Goal: Task Accomplishment & Management: Manage account settings

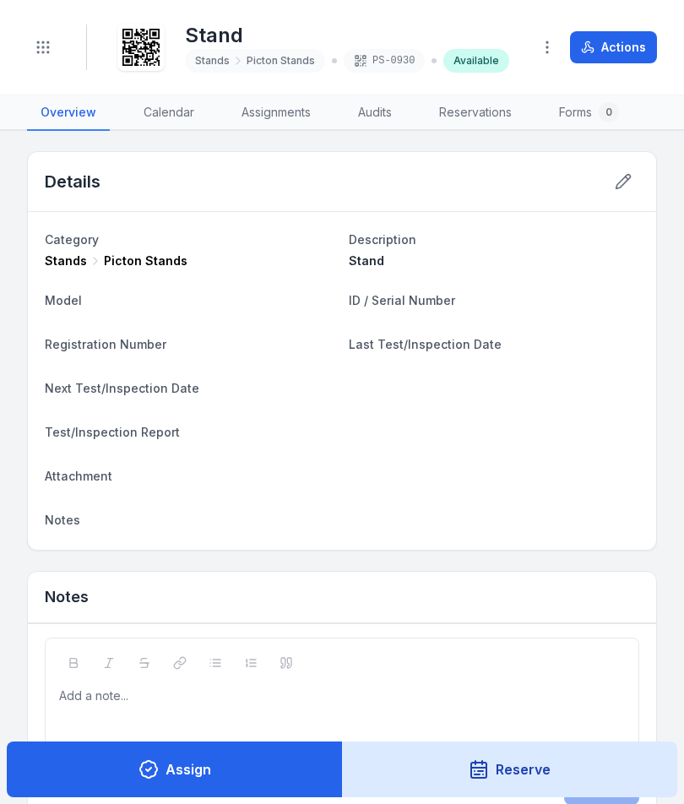
click at [49, 61] on button "Toggle Navigation" at bounding box center [43, 47] width 32 height 32
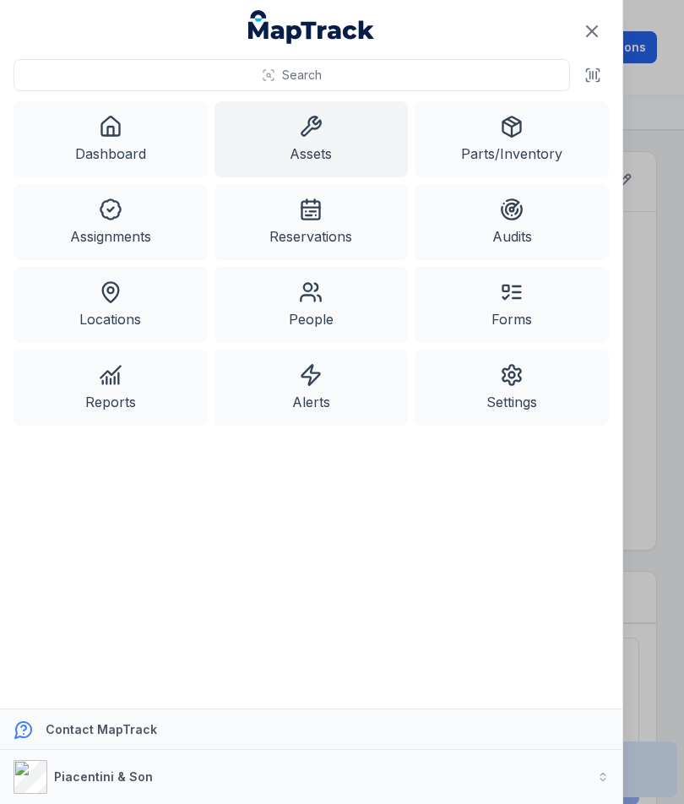
click at [319, 148] on link "Assets" at bounding box center [311, 139] width 194 height 76
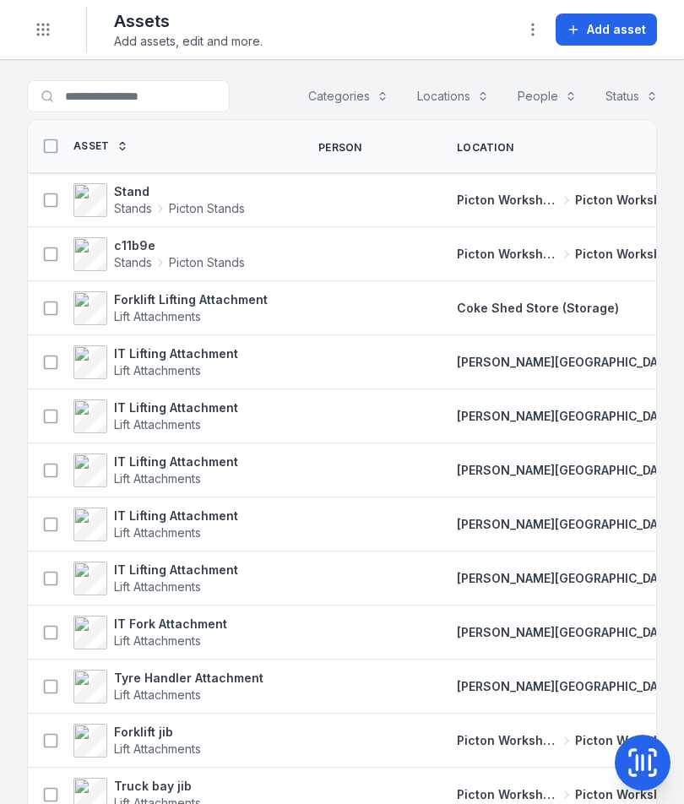
click at [620, 35] on span "Add asset" at bounding box center [616, 29] width 59 height 17
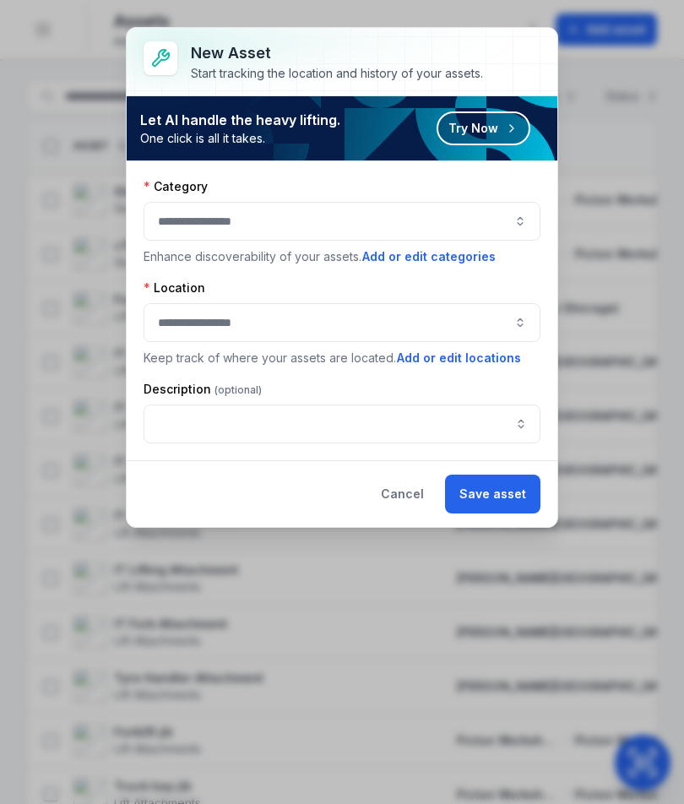
click at [488, 209] on button "button" at bounding box center [341, 221] width 397 height 39
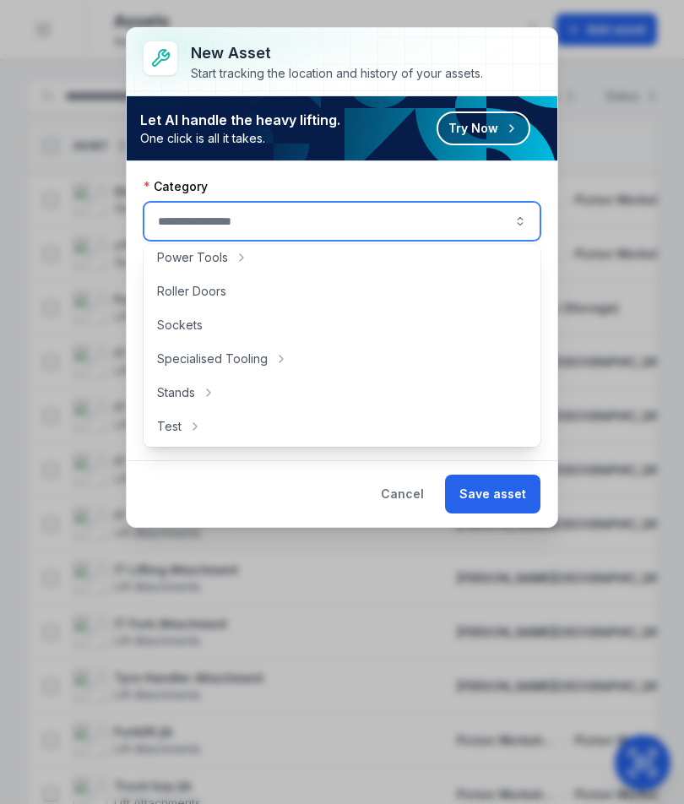
scroll to position [730, 0]
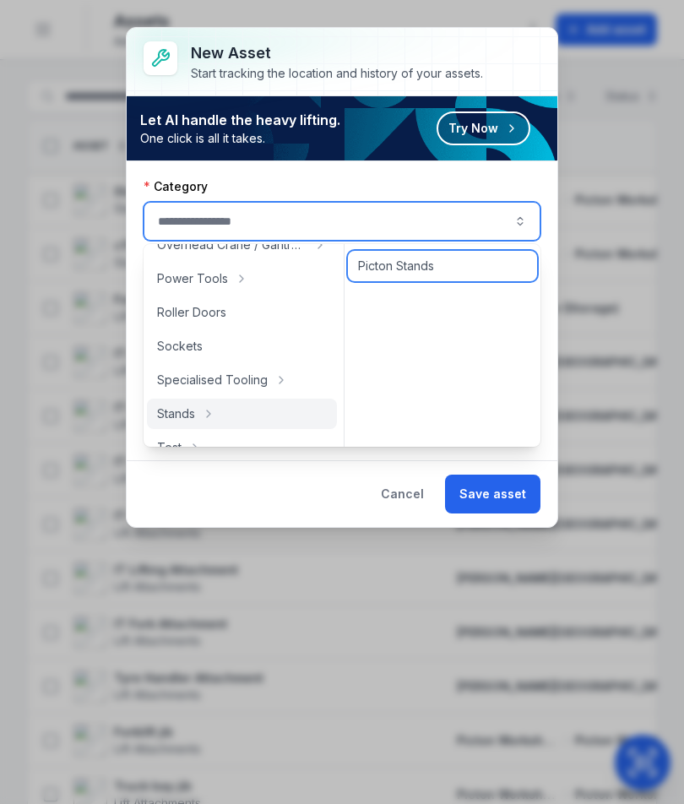
click at [436, 266] on div "Picton Stands" at bounding box center [442, 266] width 189 height 30
type input "**********"
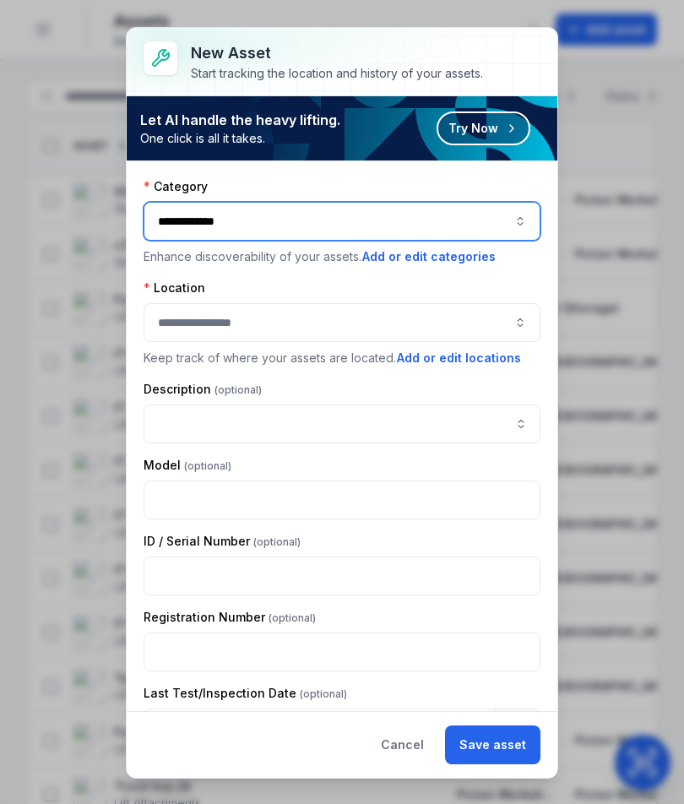
click at [419, 314] on button "button" at bounding box center [341, 322] width 397 height 39
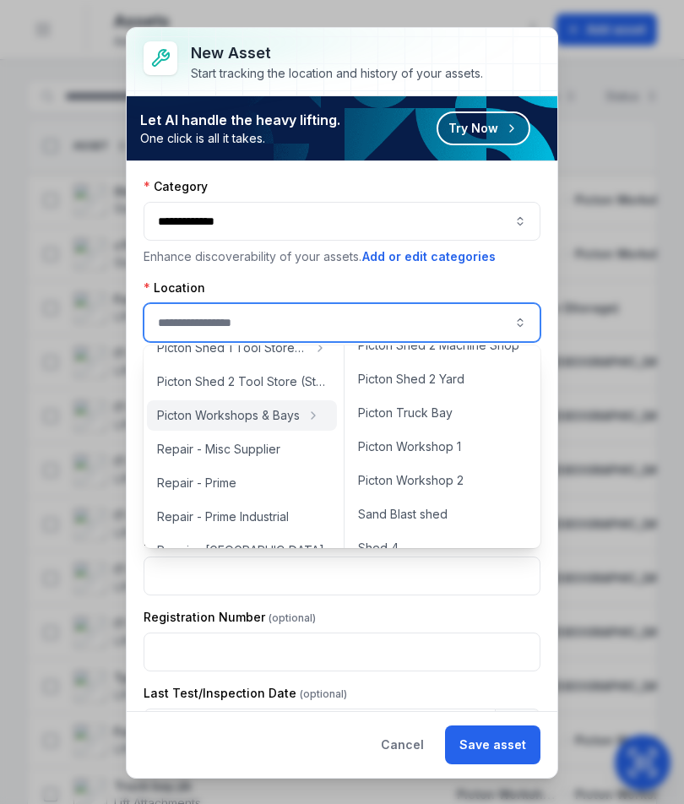
scroll to position [699, 0]
click at [450, 448] on span "Picton Workshop 1" at bounding box center [409, 444] width 103 height 17
type input "**********"
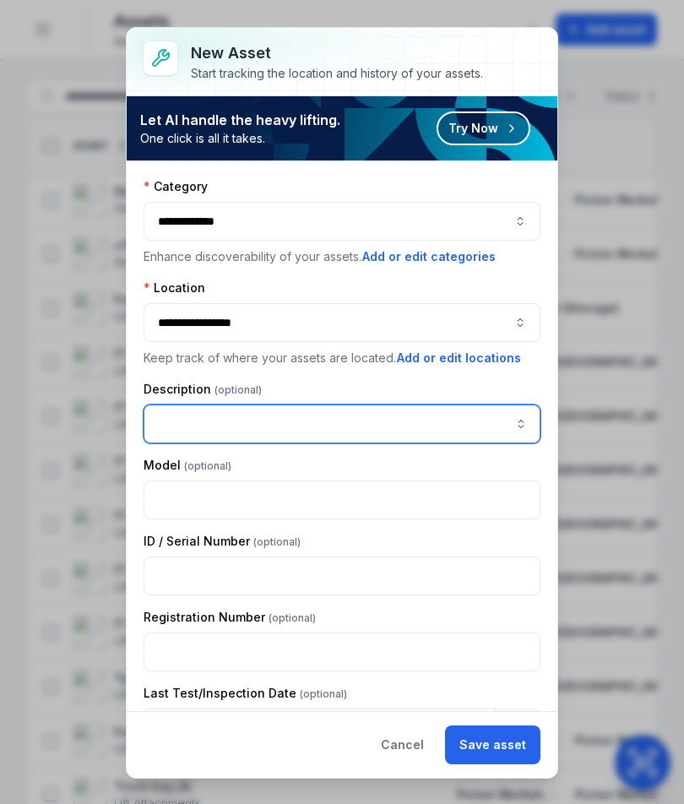
click at [464, 421] on input "asset-add:description-label" at bounding box center [341, 423] width 397 height 39
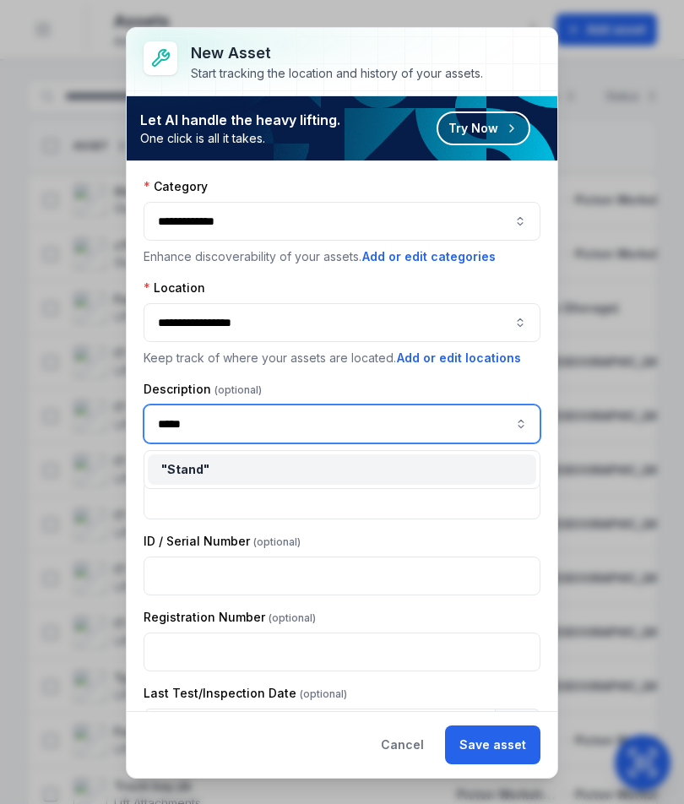
click at [268, 463] on div "" Stand "" at bounding box center [341, 469] width 361 height 17
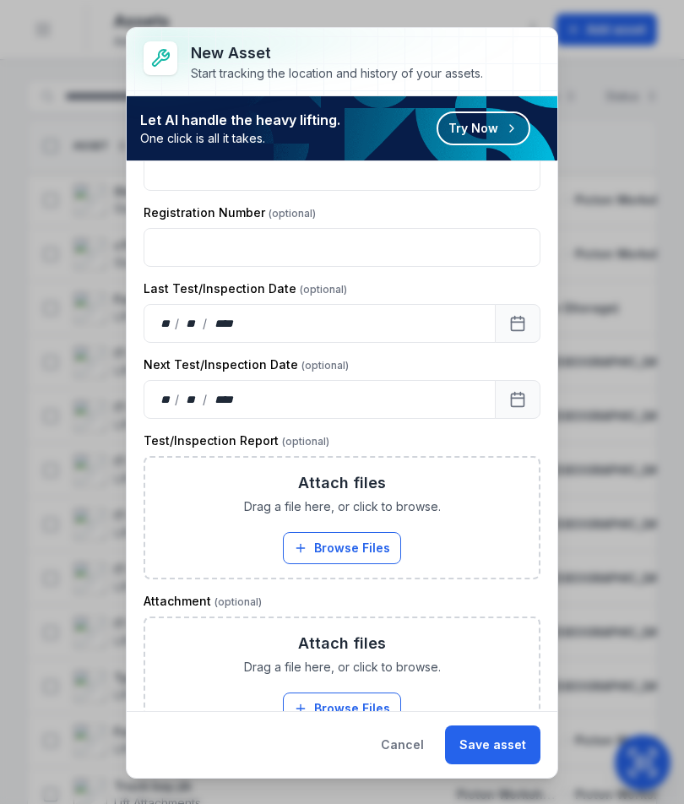
type input "*****"
click at [505, 730] on button "Save asset" at bounding box center [492, 744] width 95 height 39
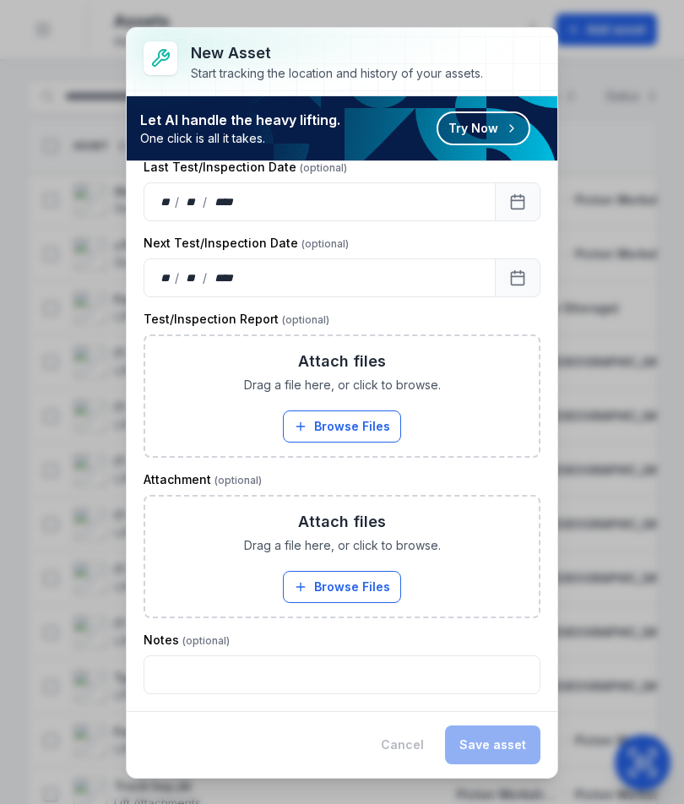
scroll to position [526, 0]
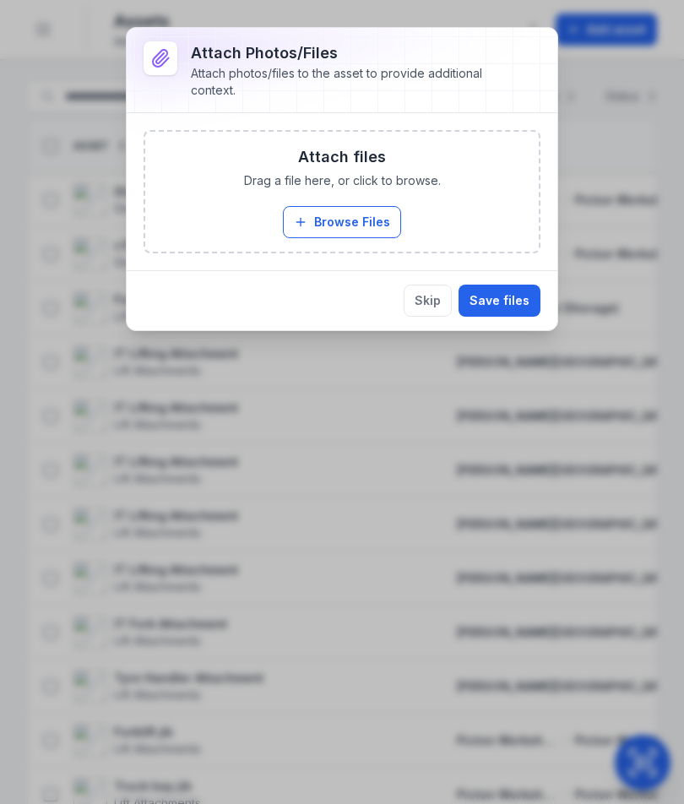
click at [355, 209] on button "Browse Files" at bounding box center [342, 222] width 118 height 32
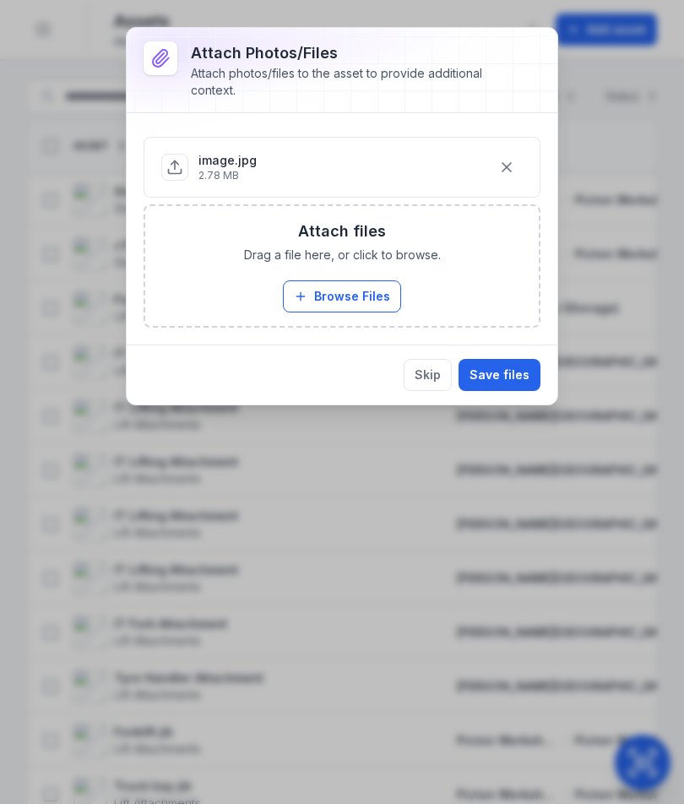
click at [513, 381] on button "Save files" at bounding box center [499, 375] width 82 height 32
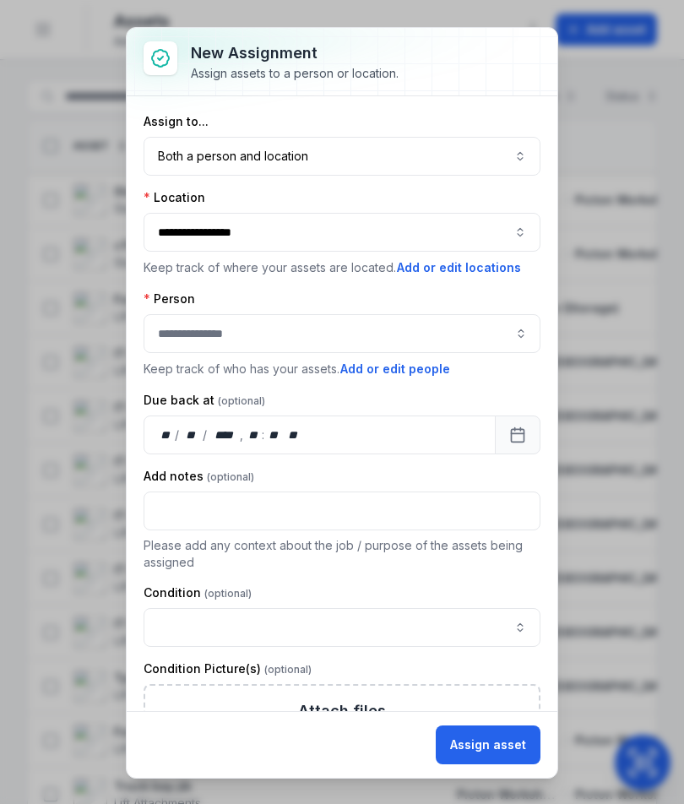
click at [495, 740] on button "Assign asset" at bounding box center [488, 744] width 105 height 39
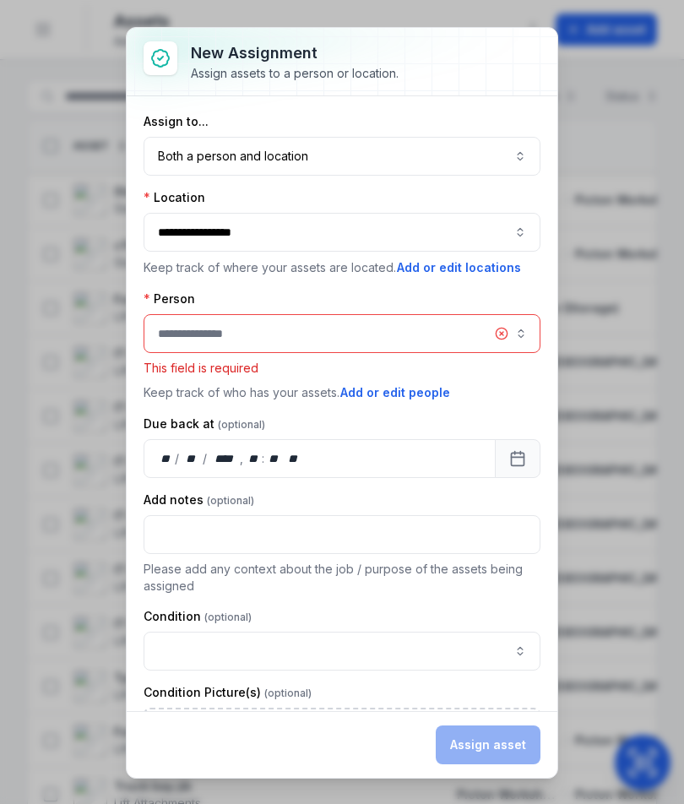
scroll to position [0, 0]
click at [508, 152] on button "Both a person and location ****" at bounding box center [341, 156] width 397 height 39
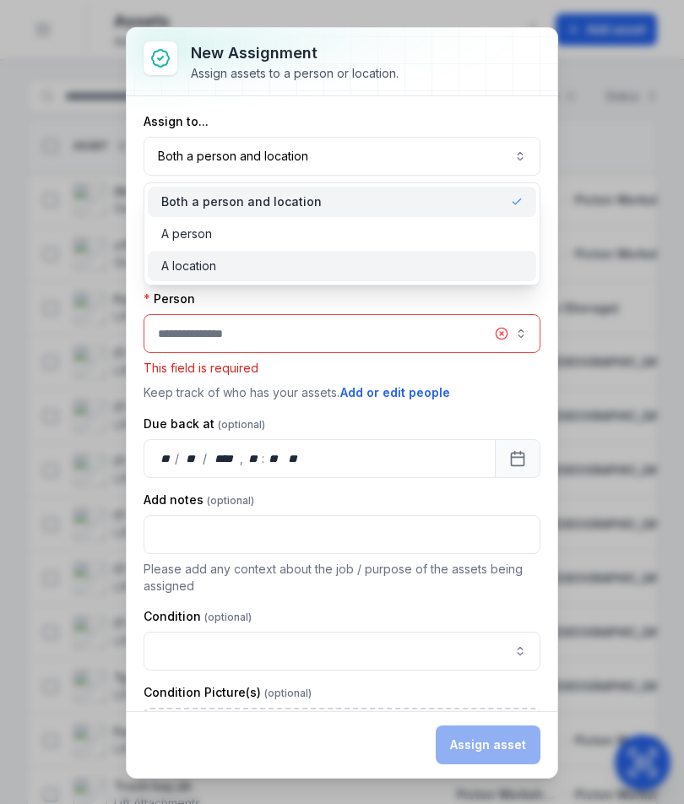
click at [420, 265] on div "A location" at bounding box center [341, 265] width 361 height 17
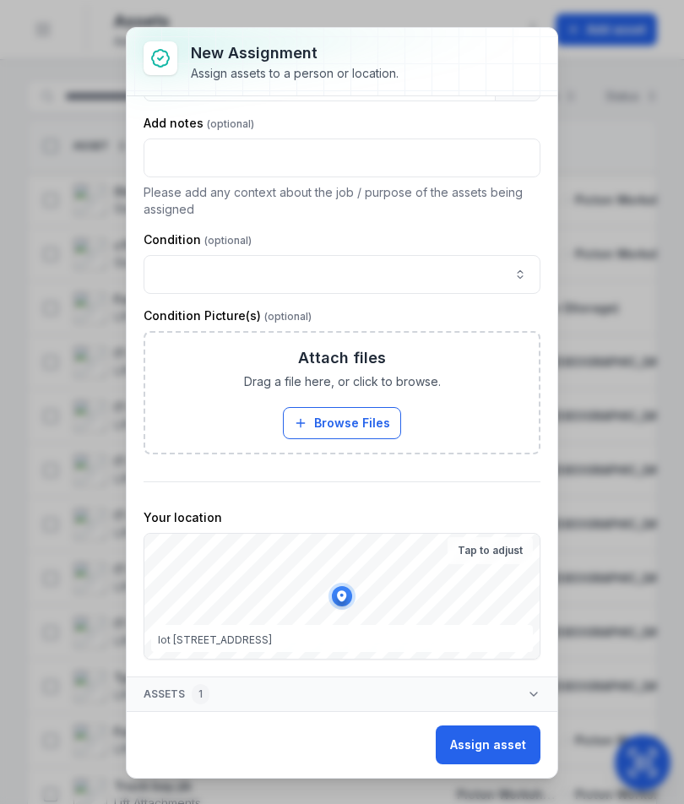
scroll to position [252, 0]
click at [489, 734] on button "Assign asset" at bounding box center [488, 744] width 105 height 39
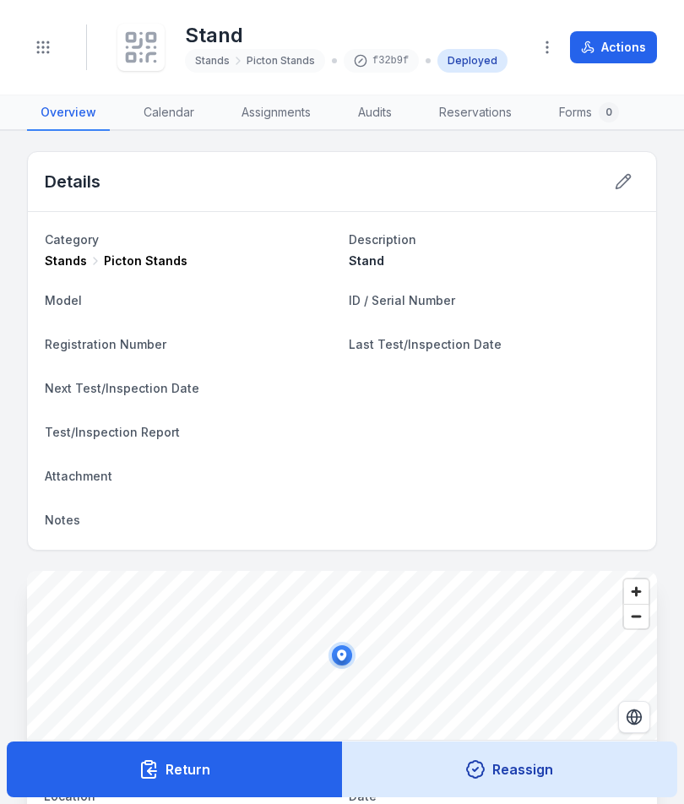
click at [133, 39] on icon at bounding box center [140, 47] width 37 height 37
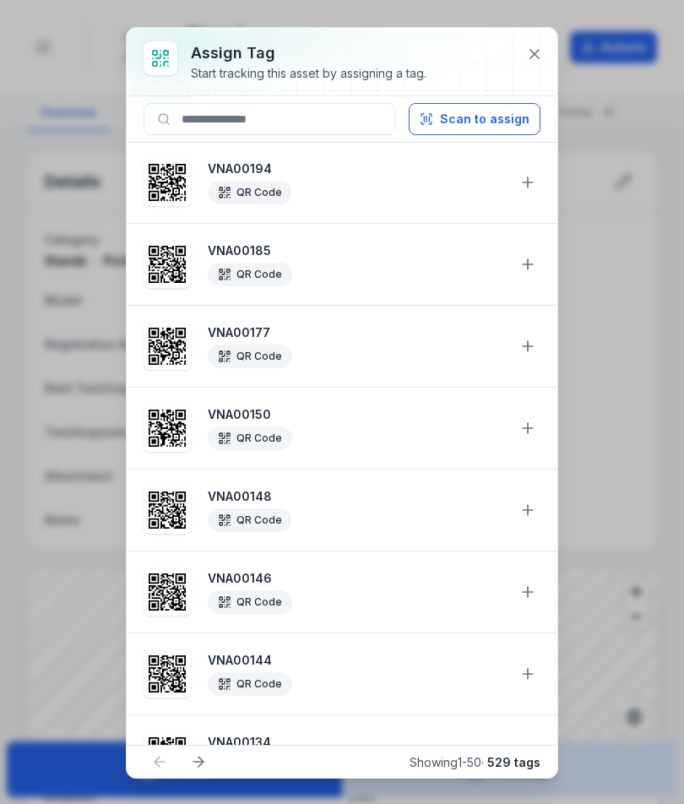
click at [497, 112] on button "Scan to assign" at bounding box center [475, 119] width 132 height 32
